Goal: Transaction & Acquisition: Purchase product/service

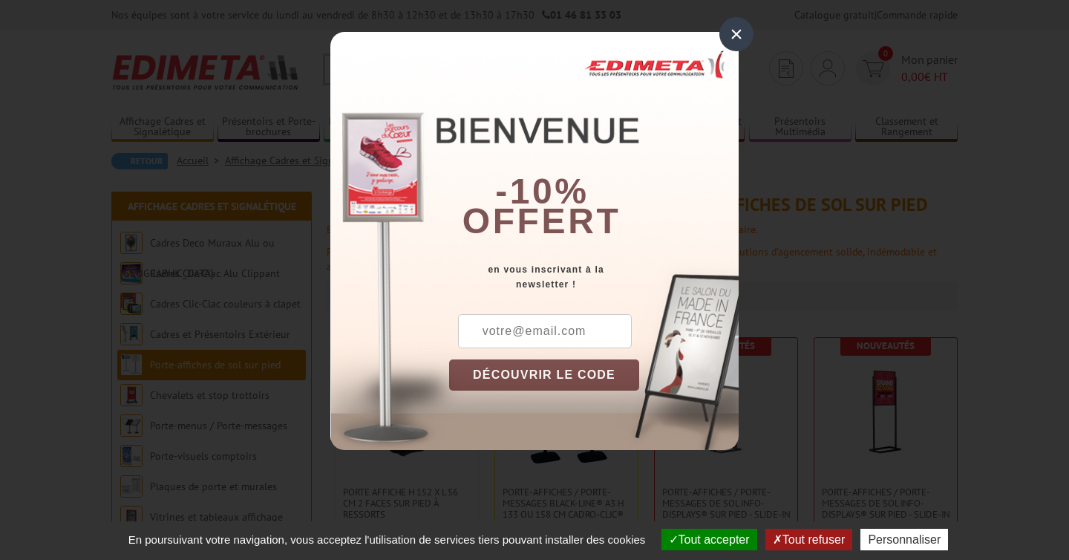
click at [734, 34] on div "×" at bounding box center [736, 34] width 34 height 34
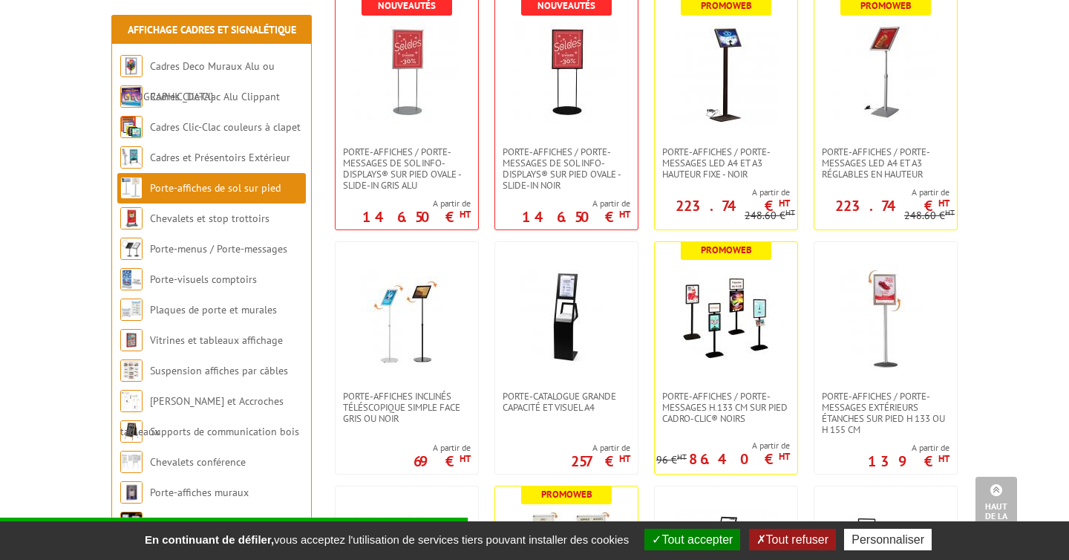
scroll to position [586, 0]
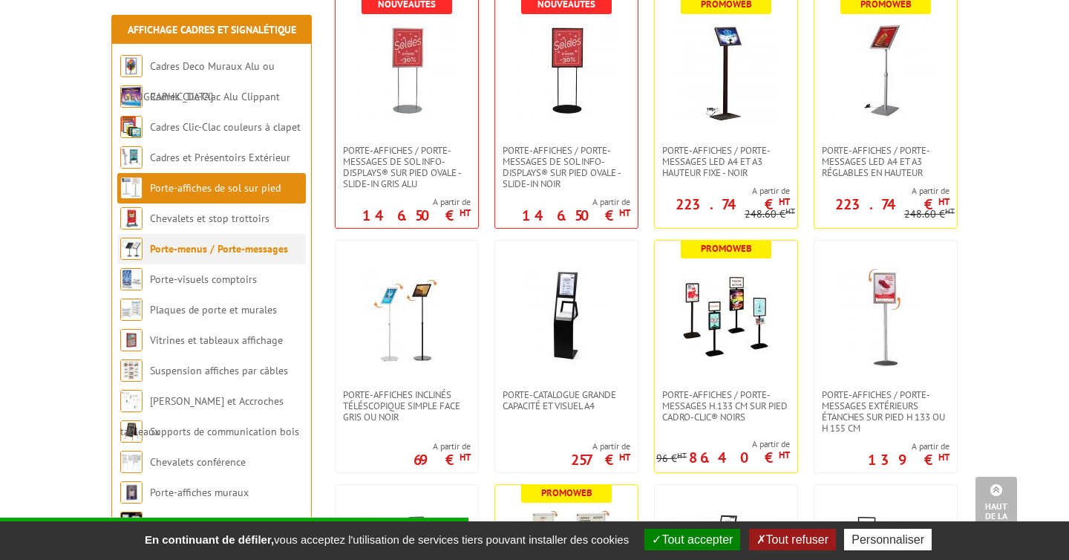
click at [259, 249] on link "Porte-menus / Porte-messages" at bounding box center [219, 248] width 138 height 13
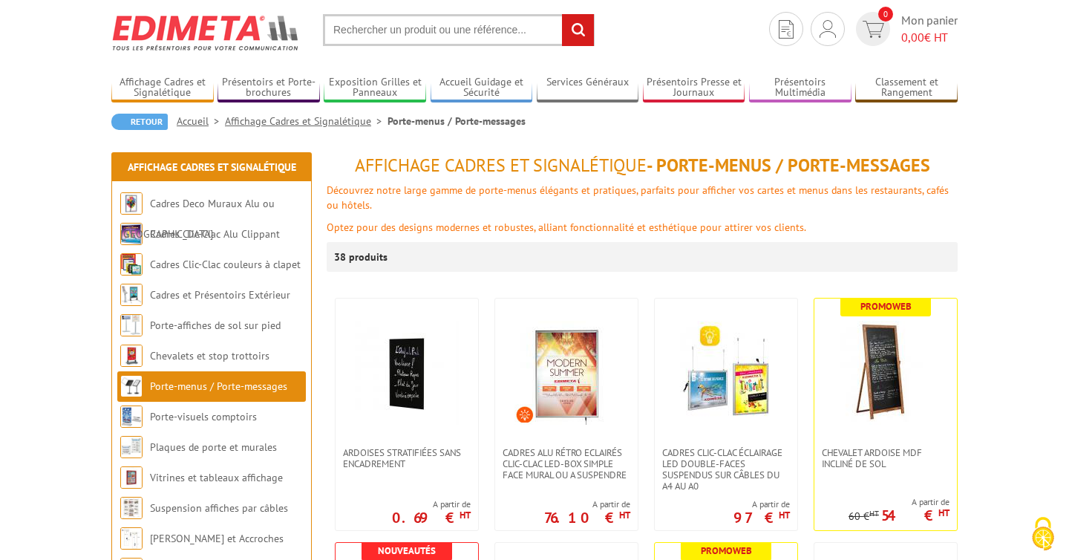
scroll to position [62, 0]
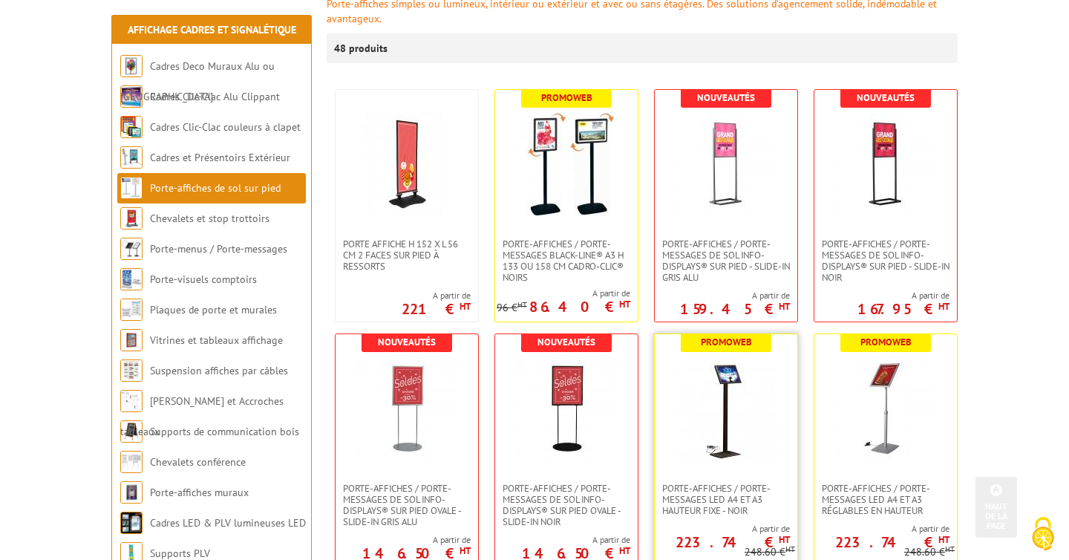
scroll to position [246, 0]
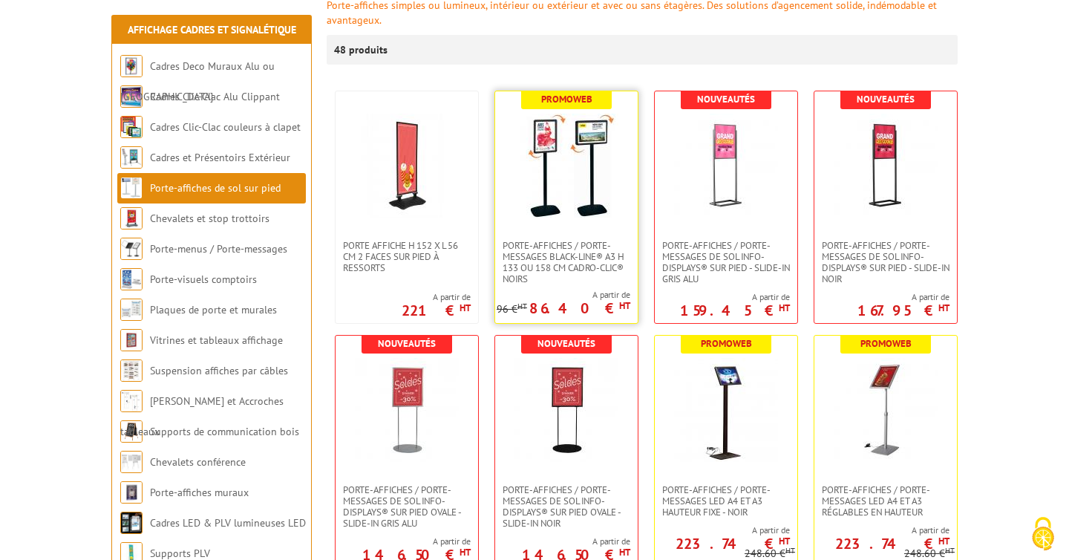
click at [563, 228] on link at bounding box center [566, 165] width 143 height 148
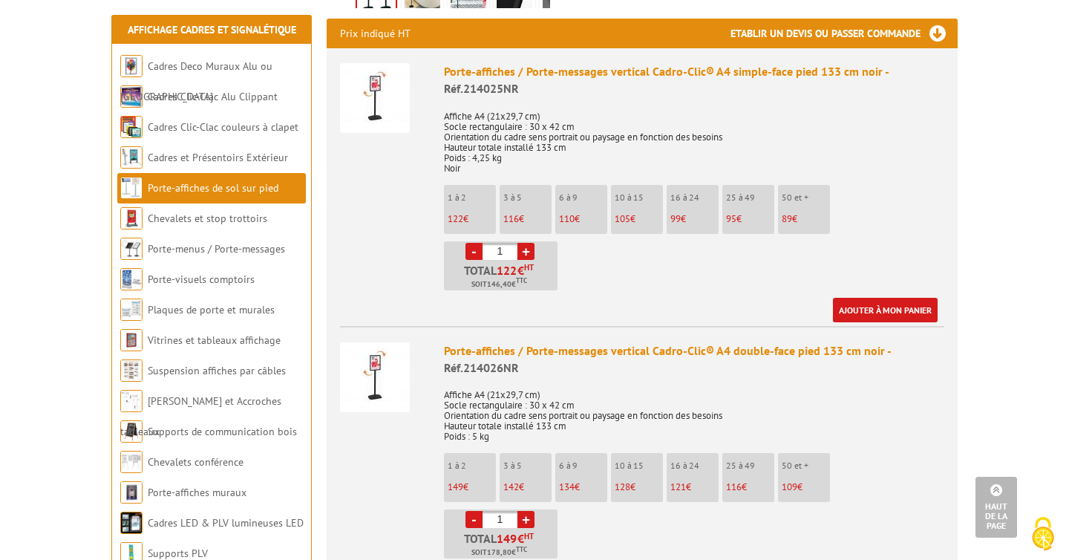
scroll to position [597, 0]
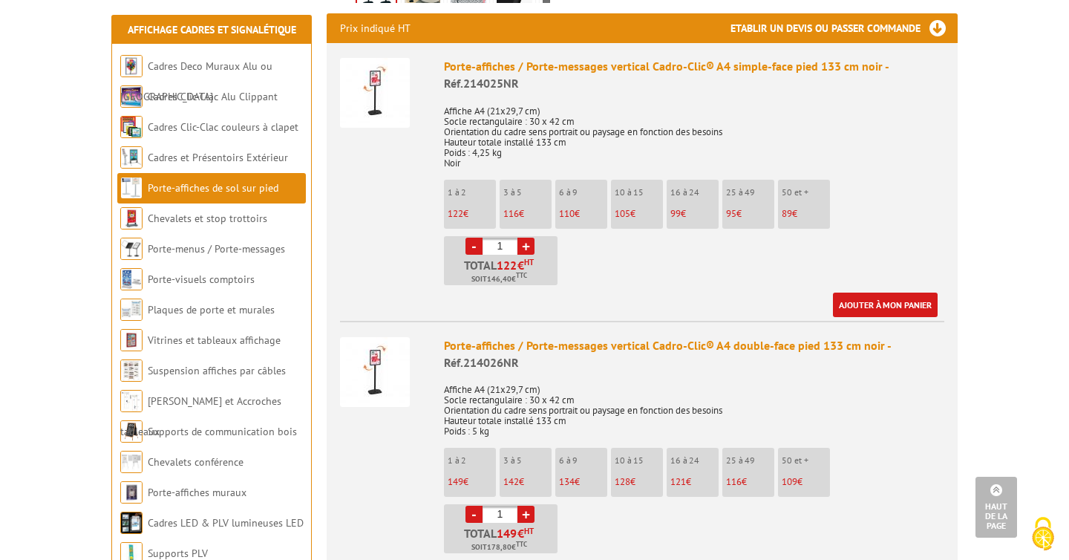
click at [387, 377] on img at bounding box center [375, 372] width 70 height 70
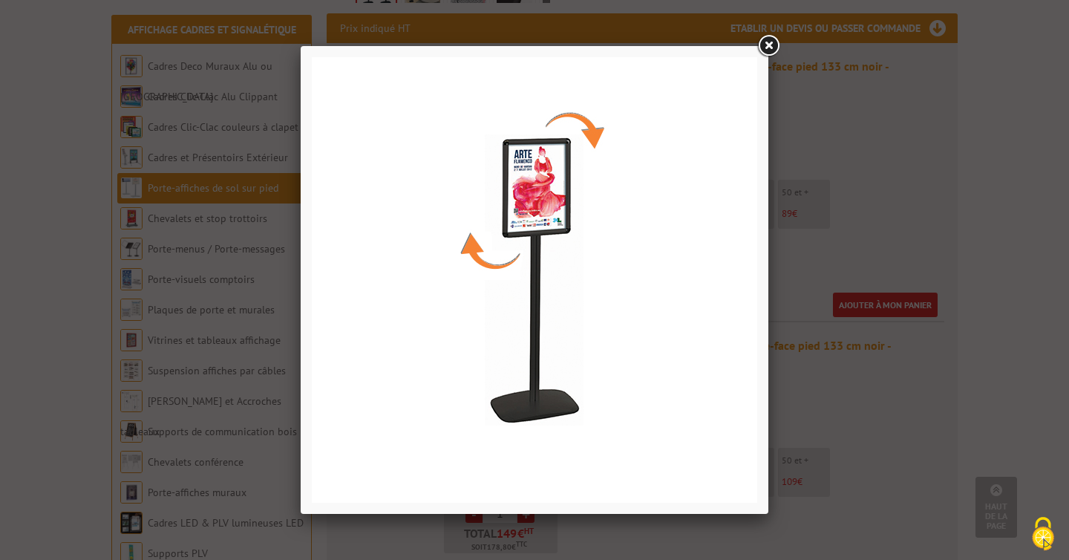
click at [768, 50] on link at bounding box center [768, 46] width 27 height 27
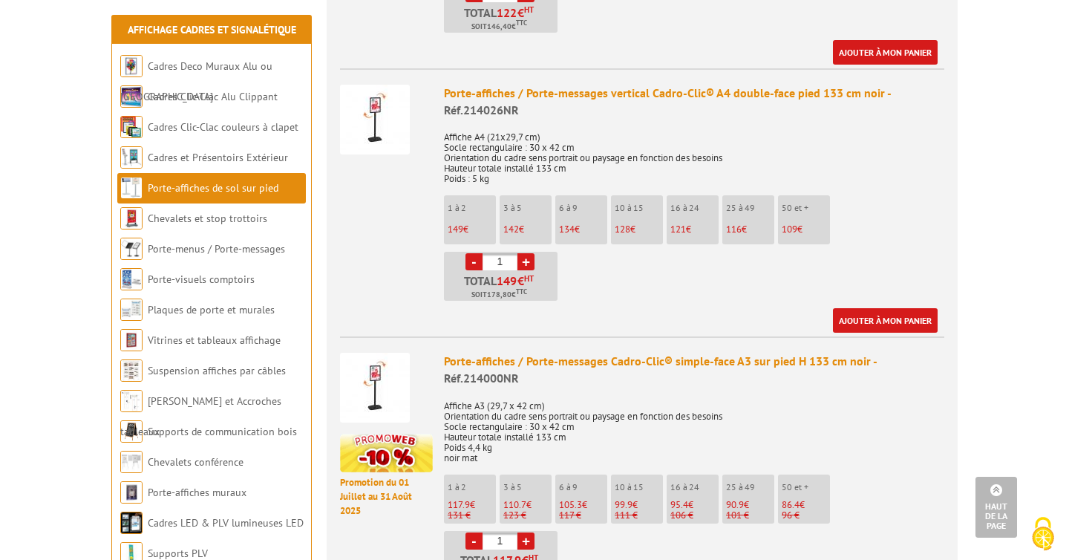
scroll to position [837, 0]
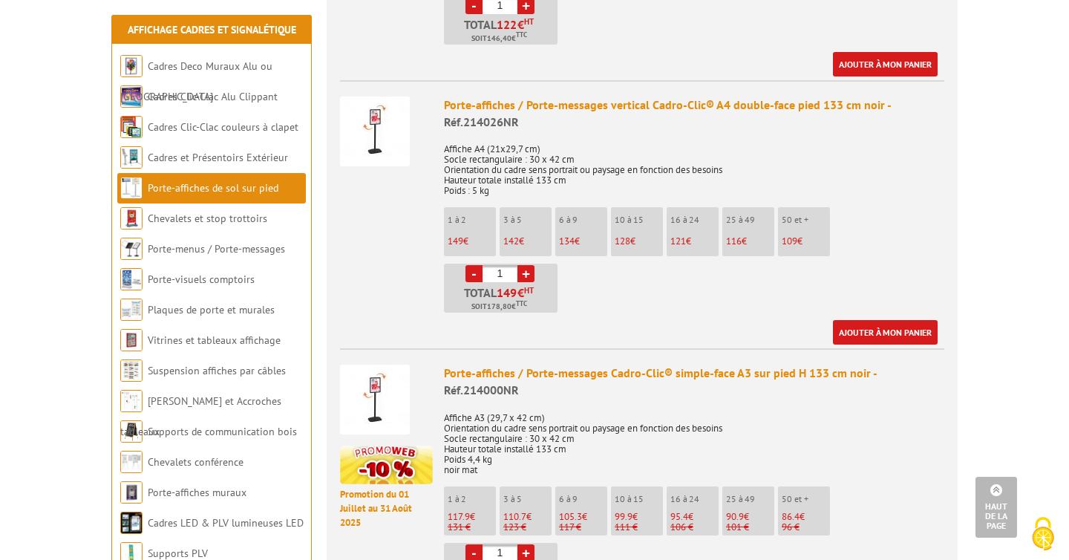
click at [384, 151] on img at bounding box center [375, 131] width 70 height 70
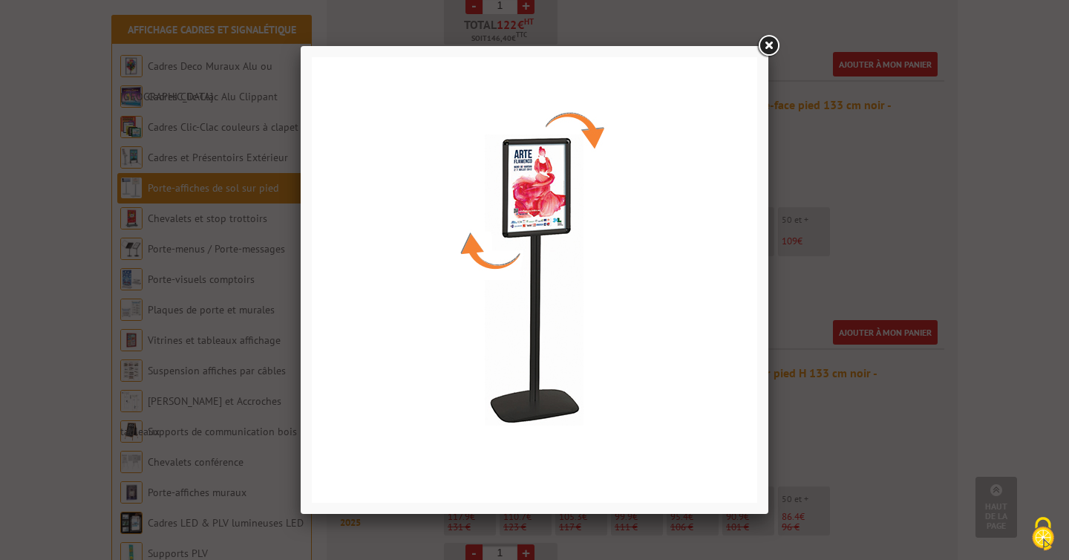
click at [773, 38] on link at bounding box center [768, 46] width 27 height 27
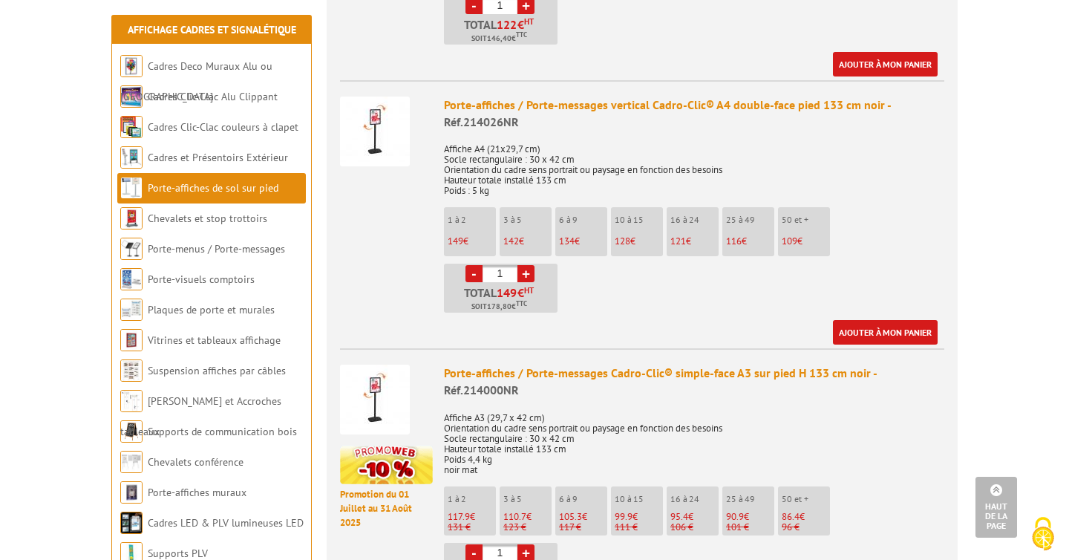
click at [629, 223] on p "10 à 15" at bounding box center [639, 220] width 48 height 10
click at [620, 276] on ul "1 à 2 149 € 3 à 5 142 € 6 à 9 134 € 10 à 15 128 € 16 à 24 121 € 116" at bounding box center [694, 259] width 500 height 105
click at [522, 271] on link "+" at bounding box center [525, 273] width 17 height 17
click at [470, 273] on link "-" at bounding box center [473, 273] width 17 height 17
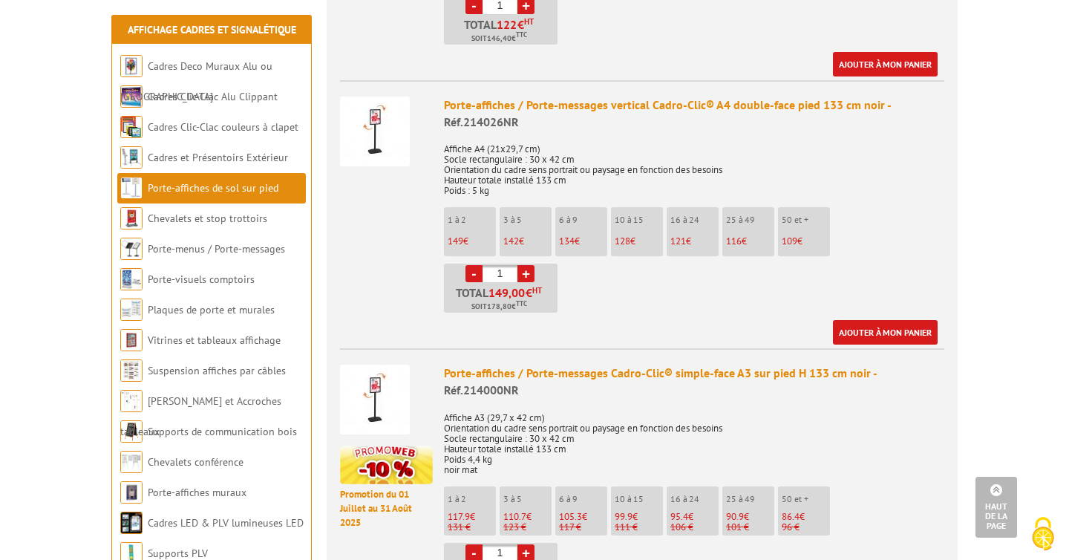
click at [527, 275] on link "+" at bounding box center [525, 273] width 17 height 17
click at [477, 272] on link "-" at bounding box center [473, 273] width 17 height 17
type input "1"
click at [522, 226] on li "3 à 5 142 €" at bounding box center [526, 231] width 52 height 49
click at [463, 244] on span "128" at bounding box center [456, 241] width 16 height 13
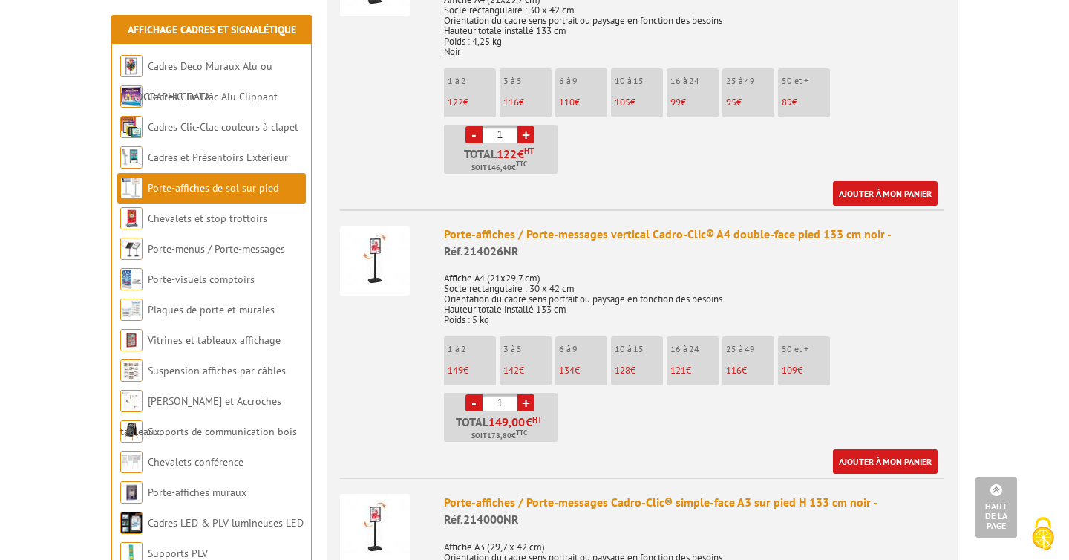
scroll to position [668, 0]
